Goal: Information Seeking & Learning: Learn about a topic

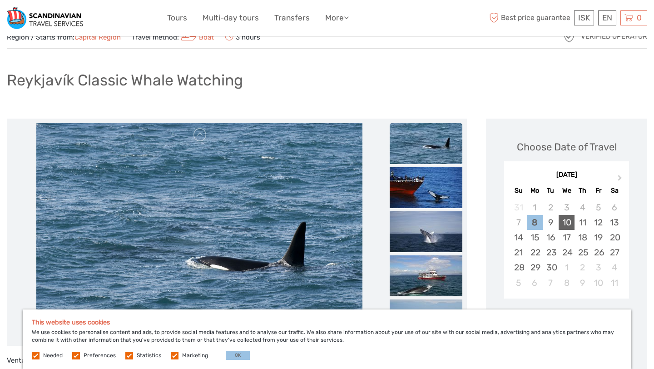
click at [564, 220] on div "10" at bounding box center [566, 222] width 16 height 15
click at [226, 356] on button "OK" at bounding box center [238, 354] width 24 height 9
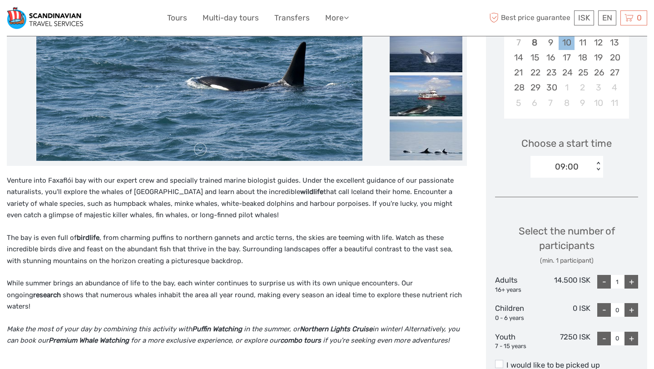
scroll to position [217, 0]
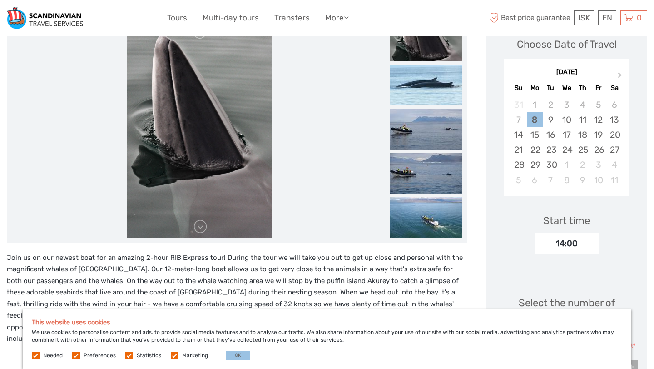
scroll to position [137, 0]
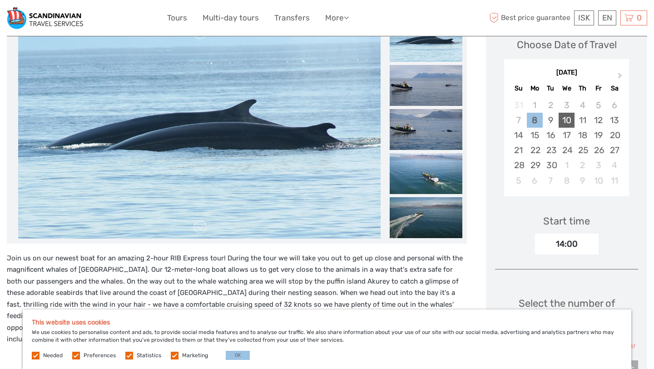
click at [561, 119] on div "10" at bounding box center [566, 120] width 16 height 15
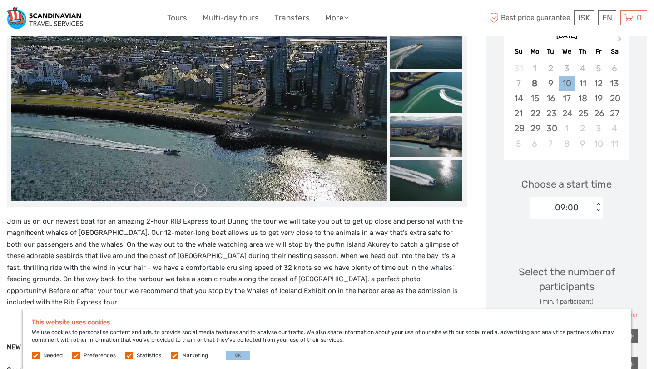
scroll to position [93, 0]
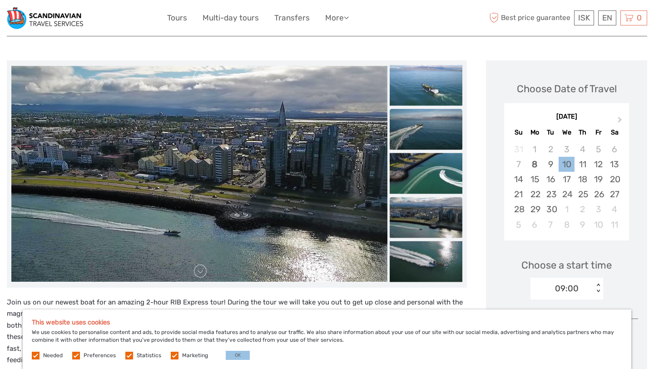
click at [445, 125] on img at bounding box center [426, 129] width 73 height 41
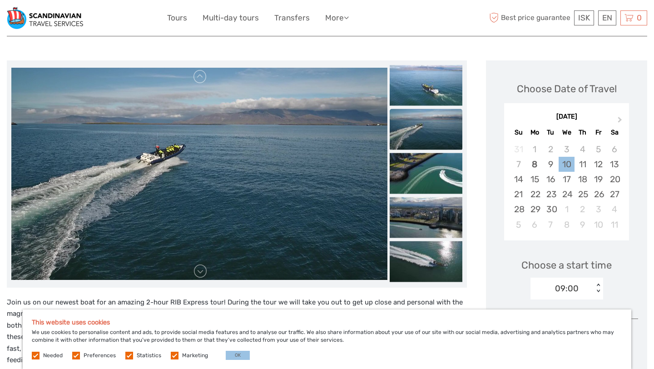
click at [420, 172] on img at bounding box center [426, 173] width 73 height 41
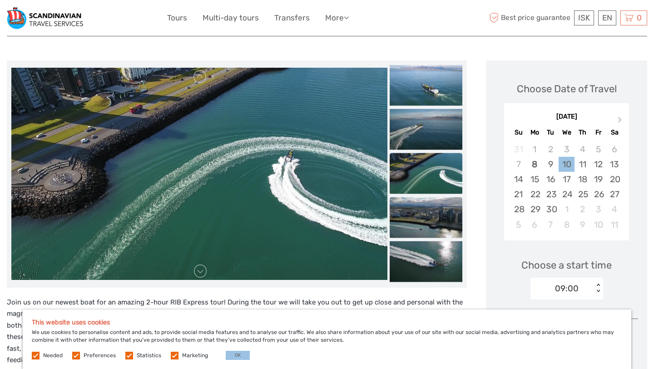
click at [418, 201] on img at bounding box center [426, 217] width 73 height 41
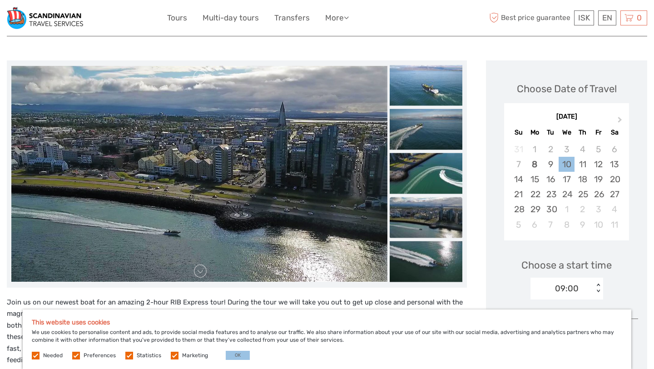
click at [417, 235] on img at bounding box center [426, 217] width 73 height 41
click at [417, 257] on img at bounding box center [426, 261] width 73 height 41
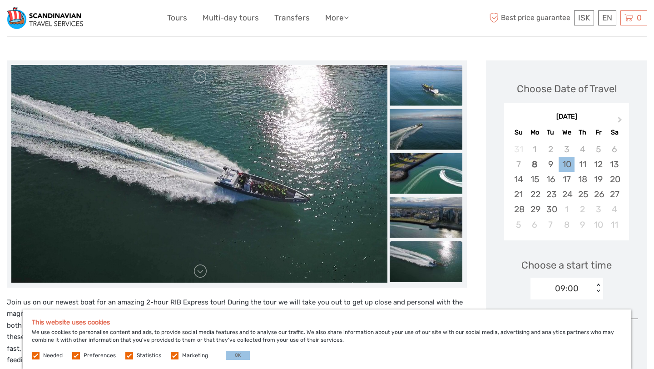
click at [421, 87] on img at bounding box center [426, 84] width 73 height 41
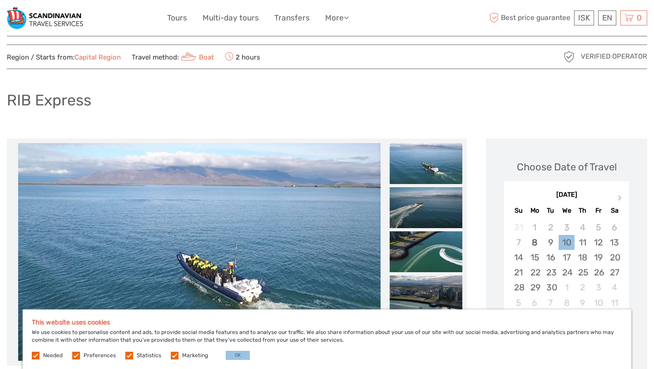
scroll to position [0, 0]
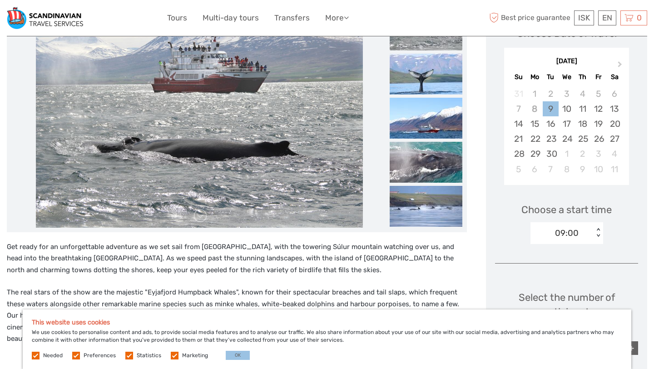
scroll to position [144, 0]
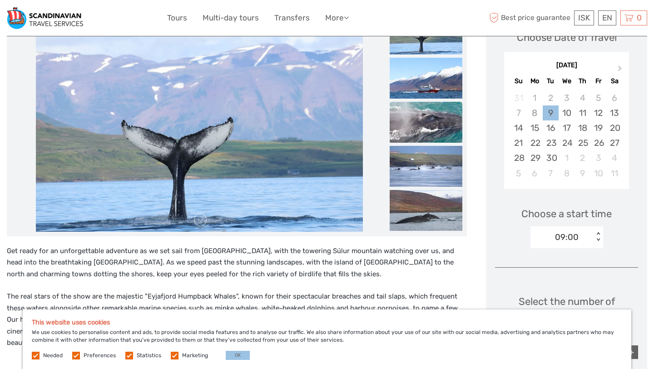
click at [411, 135] on img at bounding box center [426, 122] width 73 height 41
